Goal: Find specific fact: Find contact information

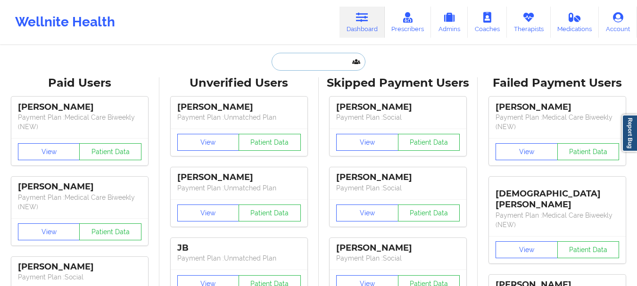
click at [302, 69] on input "text" at bounding box center [318, 62] width 93 height 18
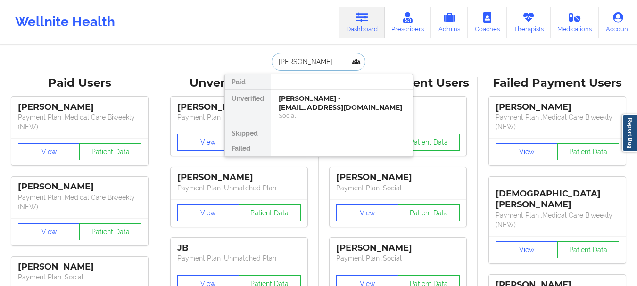
type input "[PERSON_NAME]"
click at [309, 112] on div "Digital Practice Member" at bounding box center [342, 116] width 126 height 8
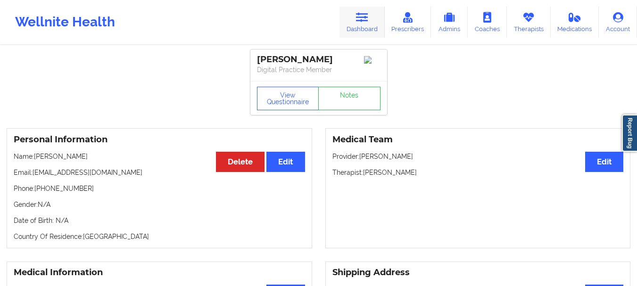
click at [360, 30] on link "Dashboard" at bounding box center [362, 22] width 45 height 31
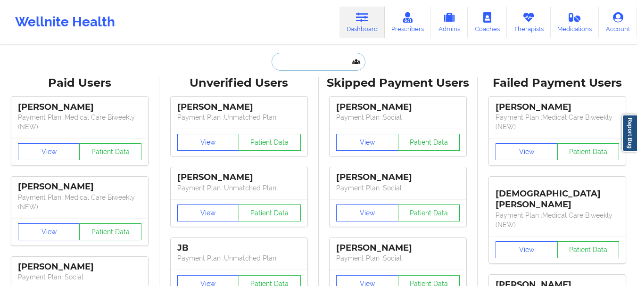
click at [313, 63] on input "text" at bounding box center [318, 62] width 93 height 18
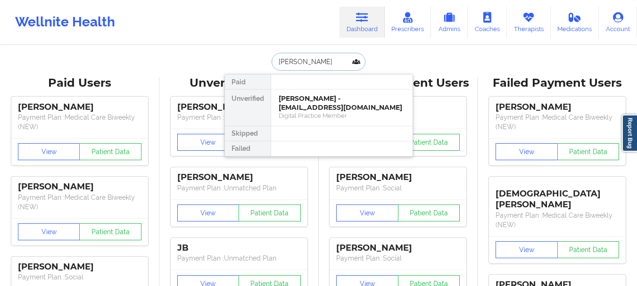
type input "[PERSON_NAME]"
click at [309, 93] on div "[PERSON_NAME] - [EMAIL_ADDRESS][DOMAIN_NAME] Social" at bounding box center [342, 108] width 142 height 36
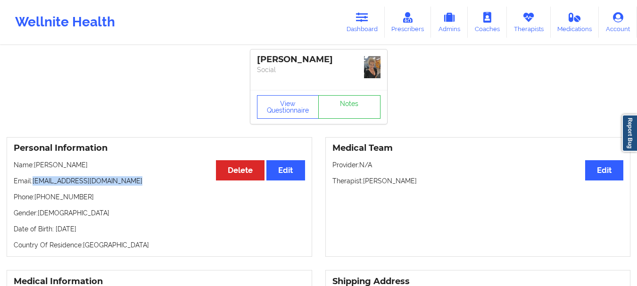
drag, startPoint x: 130, startPoint y: 182, endPoint x: 34, endPoint y: 183, distance: 96.3
click at [34, 183] on p "Email: [EMAIL_ADDRESS][DOMAIN_NAME]" at bounding box center [160, 180] width 292 height 9
copy p "[EMAIL_ADDRESS][DOMAIN_NAME]"
click at [353, 21] on link "Dashboard" at bounding box center [362, 22] width 45 height 31
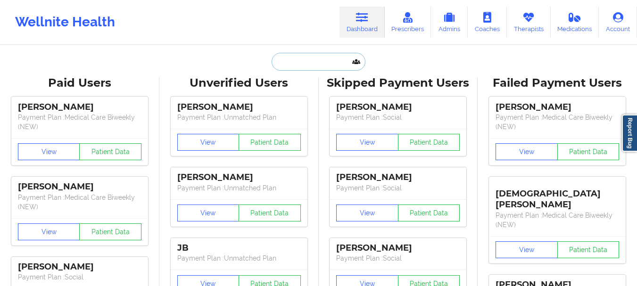
click at [299, 63] on input "text" at bounding box center [318, 62] width 93 height 18
paste input "[EMAIL_ADDRESS][DOMAIN_NAME]"
type input "[EMAIL_ADDRESS][DOMAIN_NAME]"
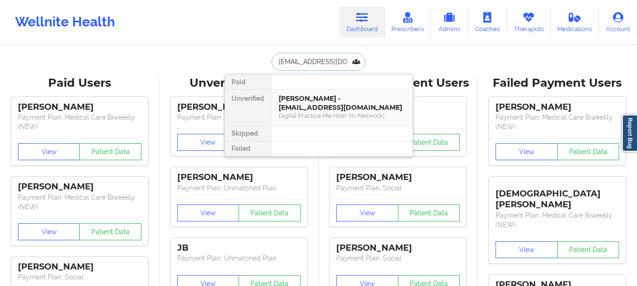
click at [312, 95] on div "[PERSON_NAME] - [EMAIL_ADDRESS][DOMAIN_NAME]" at bounding box center [342, 102] width 126 height 17
